Goal: Task Accomplishment & Management: Manage account settings

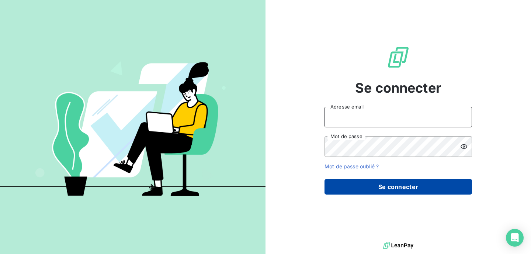
type input "[EMAIL_ADDRESS][DOMAIN_NAME]"
click at [434, 183] on button "Se connecter" at bounding box center [399, 186] width 148 height 15
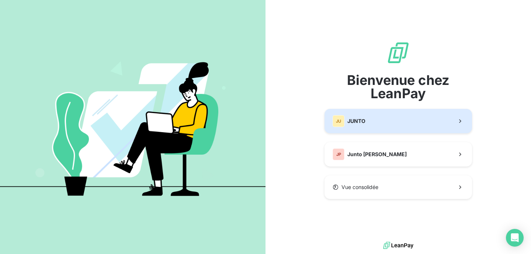
click at [410, 125] on button "JU JUNTO" at bounding box center [399, 121] width 148 height 24
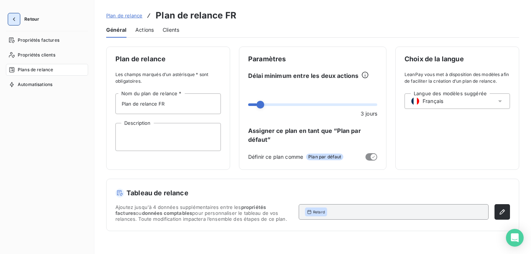
click at [17, 18] on icon "button" at bounding box center [13, 18] width 7 height 7
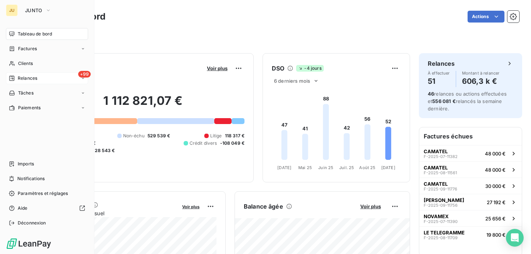
click at [22, 77] on span "Relances" at bounding box center [28, 78] width 20 height 7
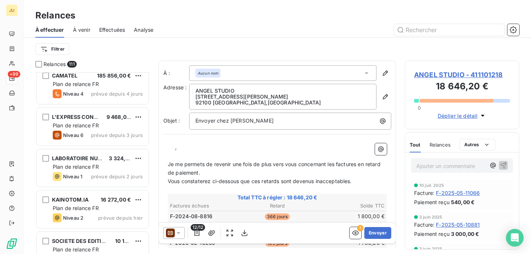
scroll to position [710, 0]
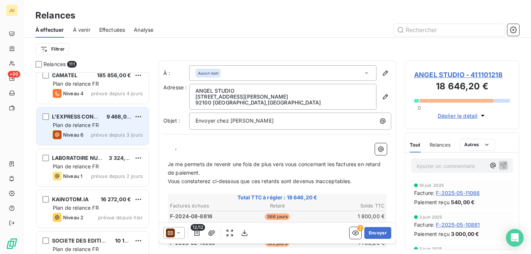
click at [99, 136] on span "prévue depuis 3 jours" at bounding box center [117, 135] width 52 height 6
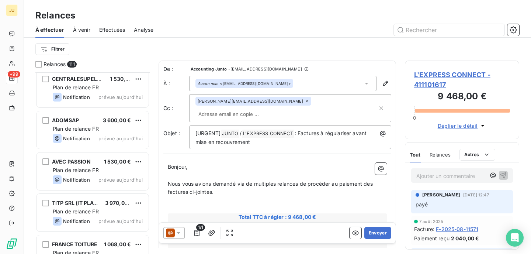
scroll to position [4403, 0]
